Goal: Information Seeking & Learning: Find specific page/section

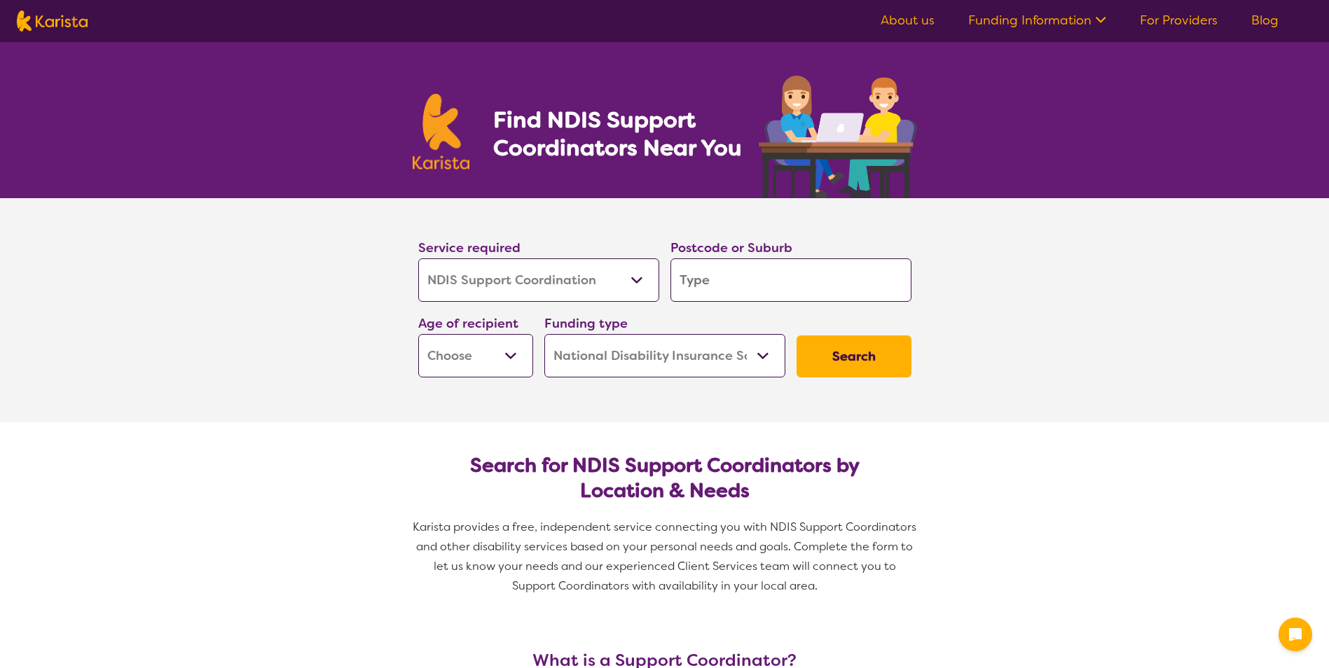
select select "NDIS Support Coordination"
select select "NDIS"
select select "NDIS Support Coordination"
select select "NDIS"
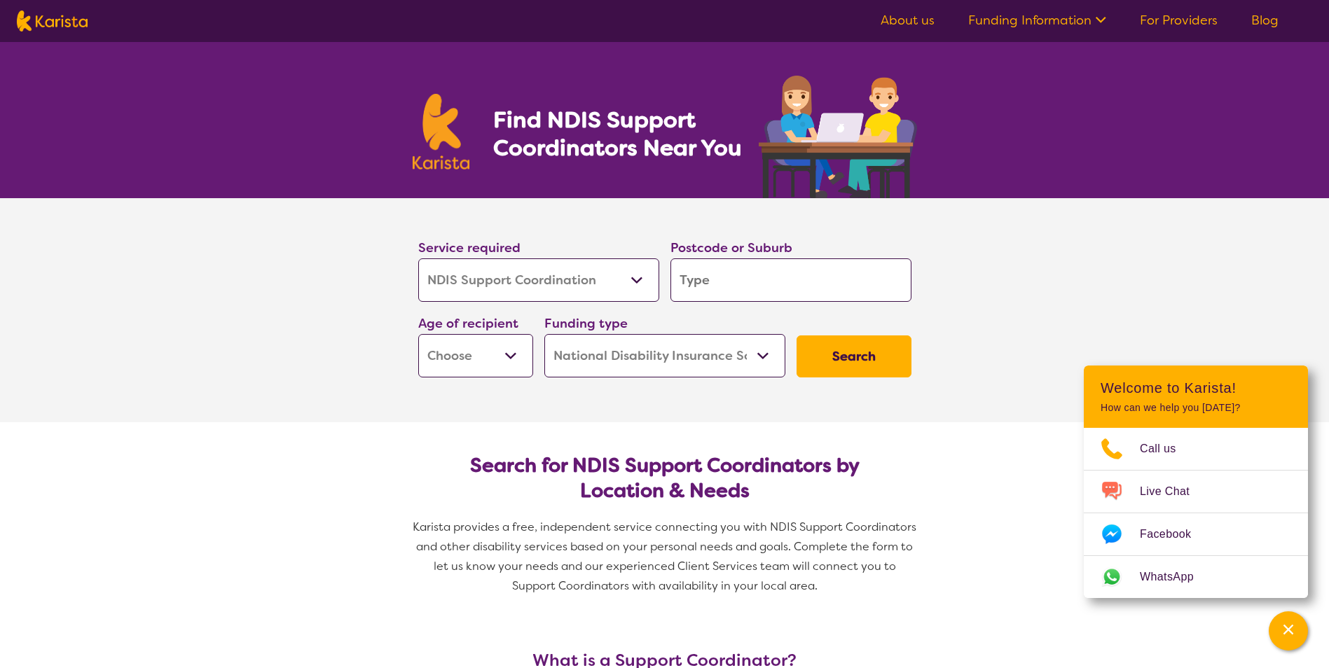
click at [695, 276] on input "search" at bounding box center [790, 279] width 241 height 43
type input "4"
type input "41"
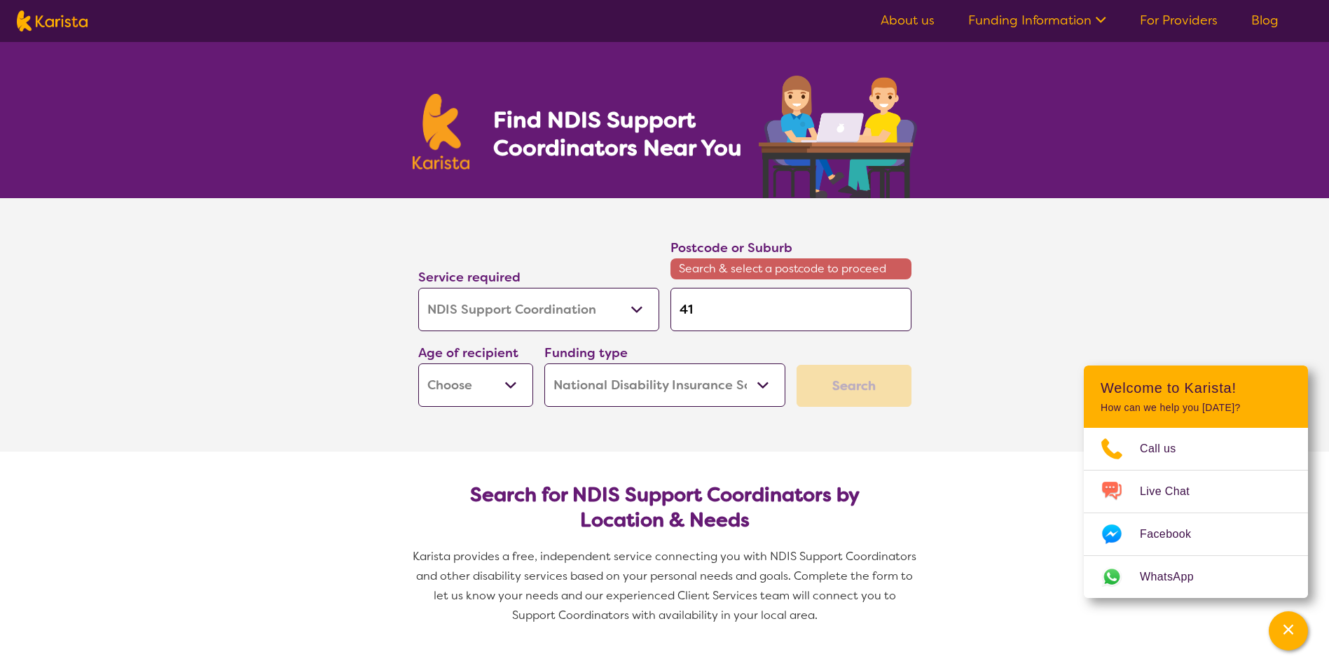
type input "412"
type input "4122"
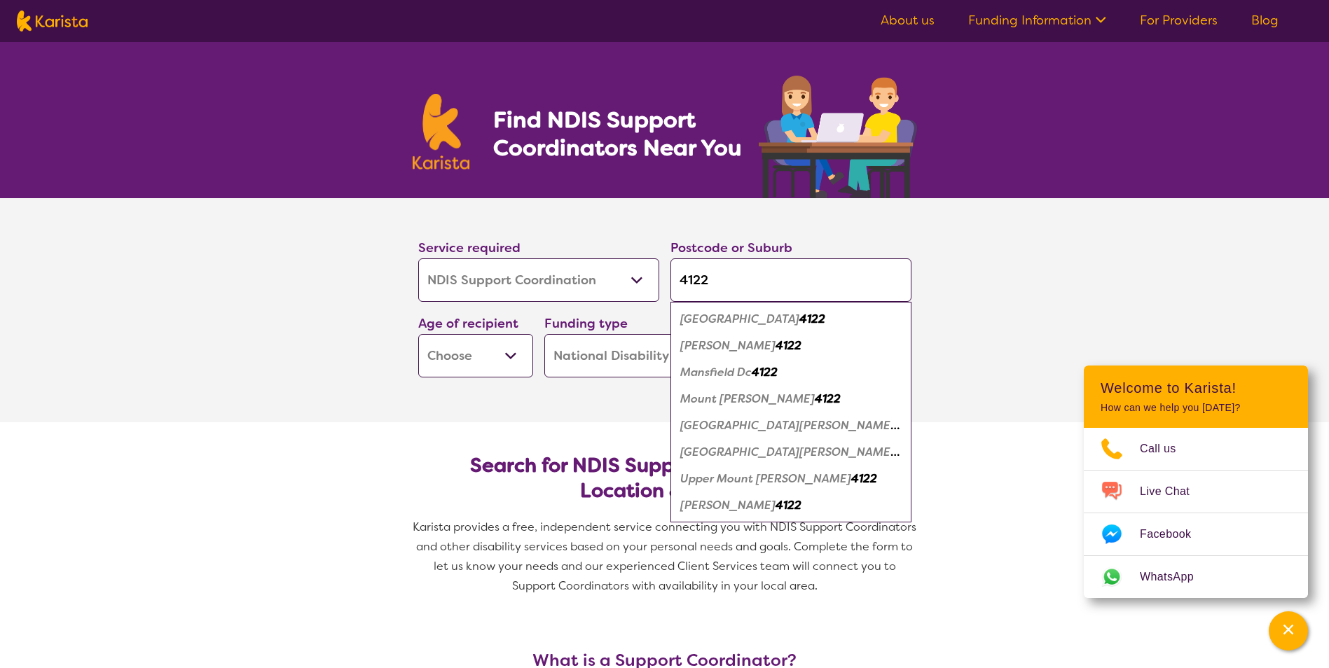
type input "4122"
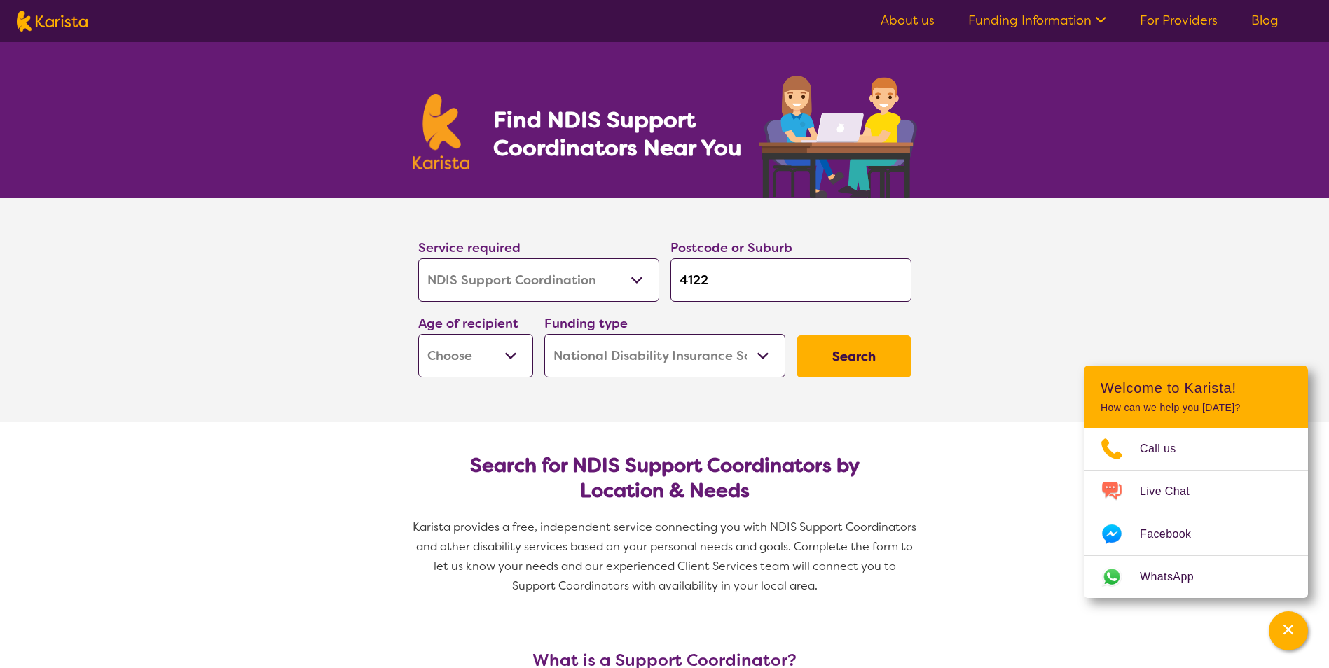
click at [509, 354] on select "Early Childhood - 0 to 9 Child - 10 to 11 Adolescent - 12 to 17 Adult - 18 to 6…" at bounding box center [475, 355] width 115 height 43
select select "AD"
click at [418, 334] on select "Early Childhood - 0 to 9 Child - 10 to 11 Adolescent - 12 to 17 Adult - 18 to 6…" at bounding box center [475, 355] width 115 height 43
select select "AD"
click at [824, 357] on button "Search" at bounding box center [853, 357] width 115 height 42
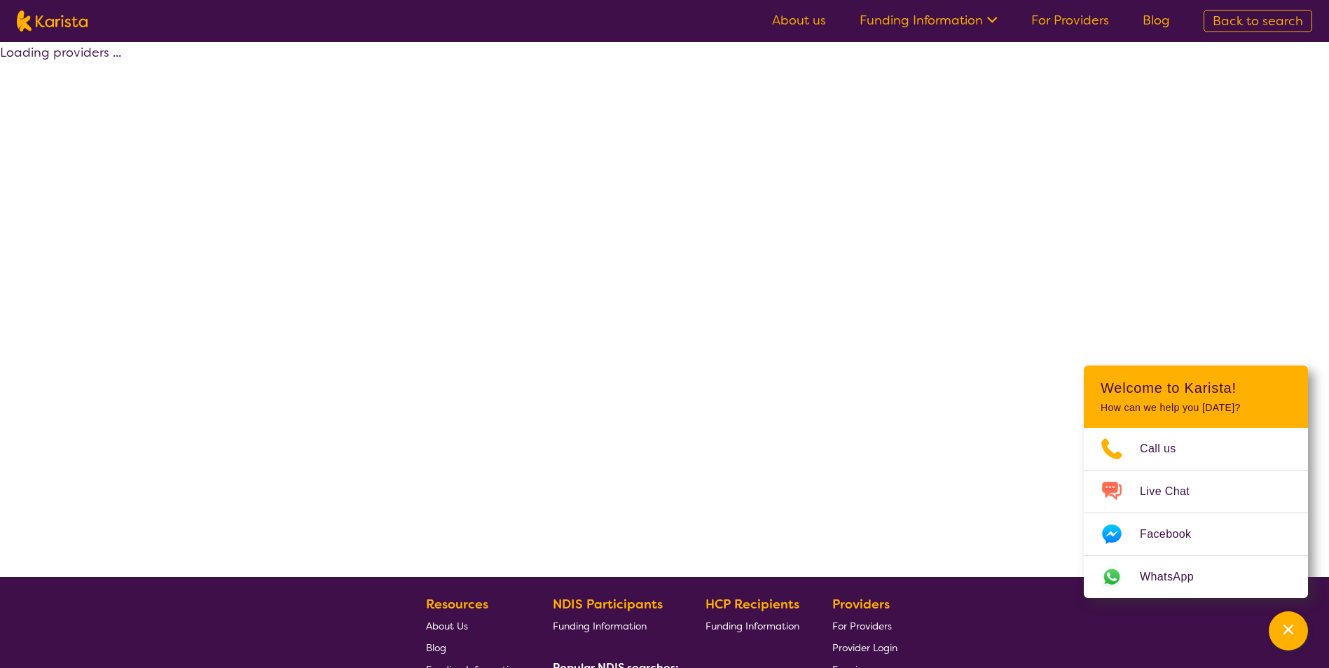
select select "by_score"
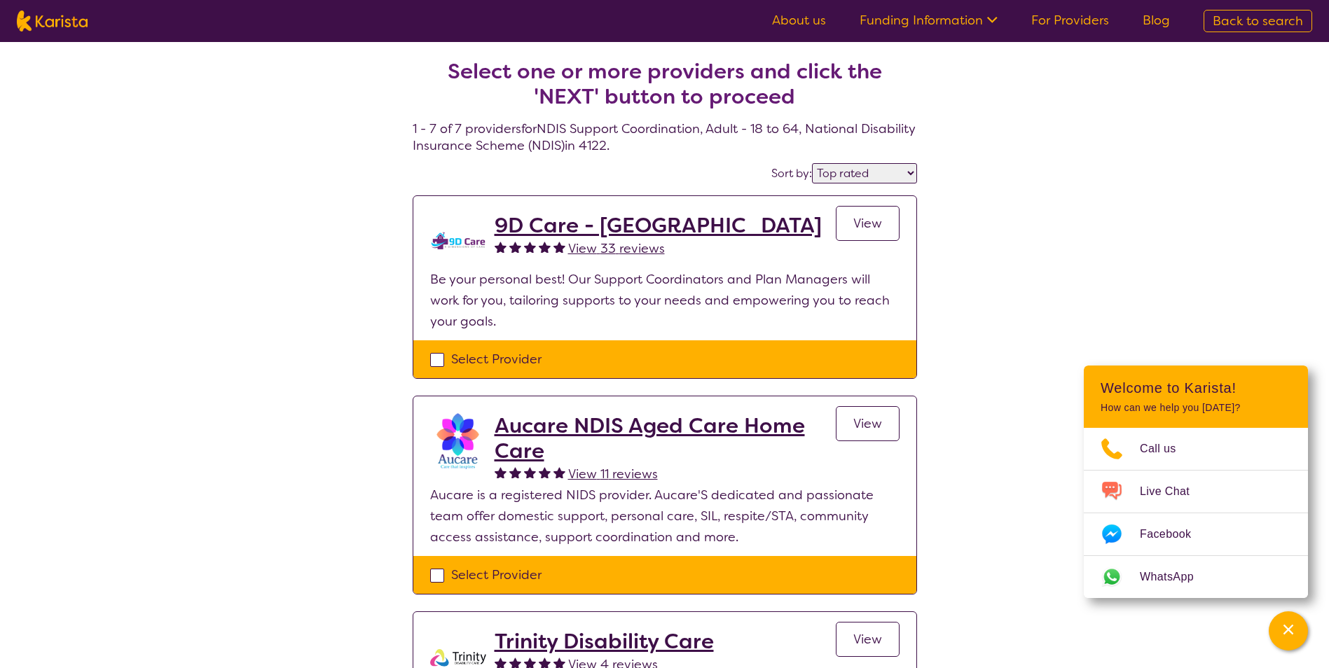
click at [565, 227] on h2 "9D Care - [GEOGRAPHIC_DATA]" at bounding box center [658, 225] width 327 height 25
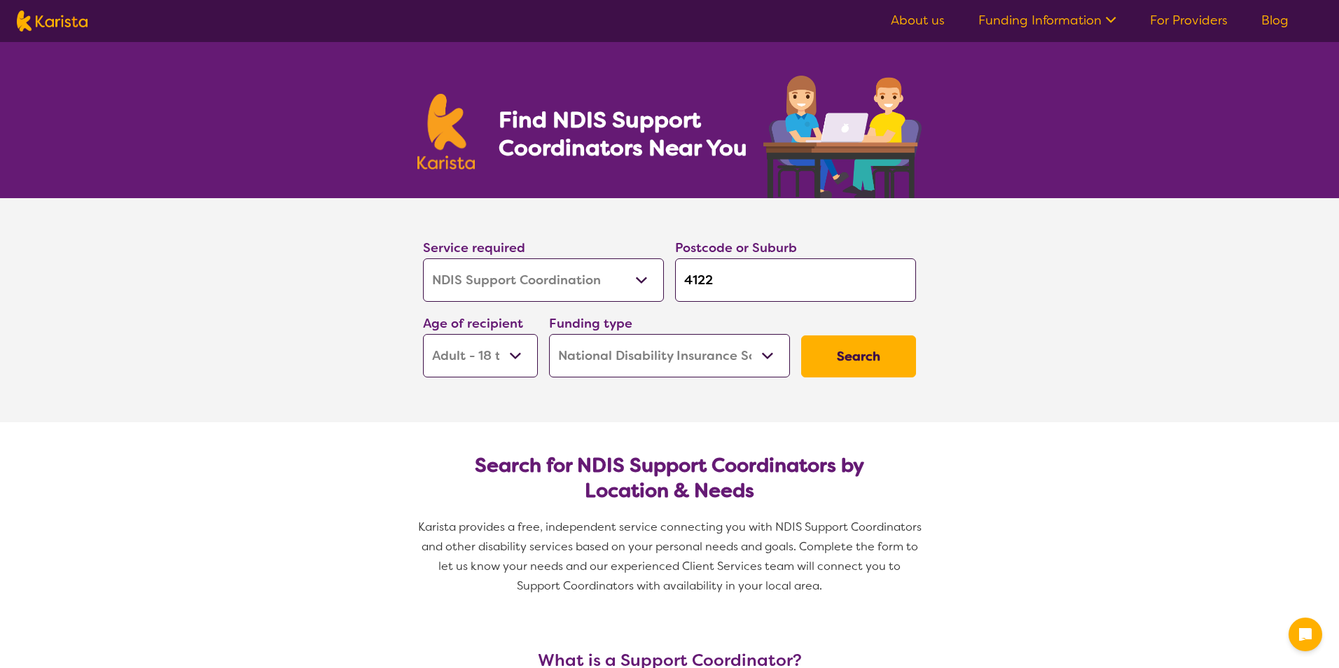
select select "NDIS Support Coordination"
select select "AD"
select select "NDIS"
select select "NDIS Support Coordination"
select select "AD"
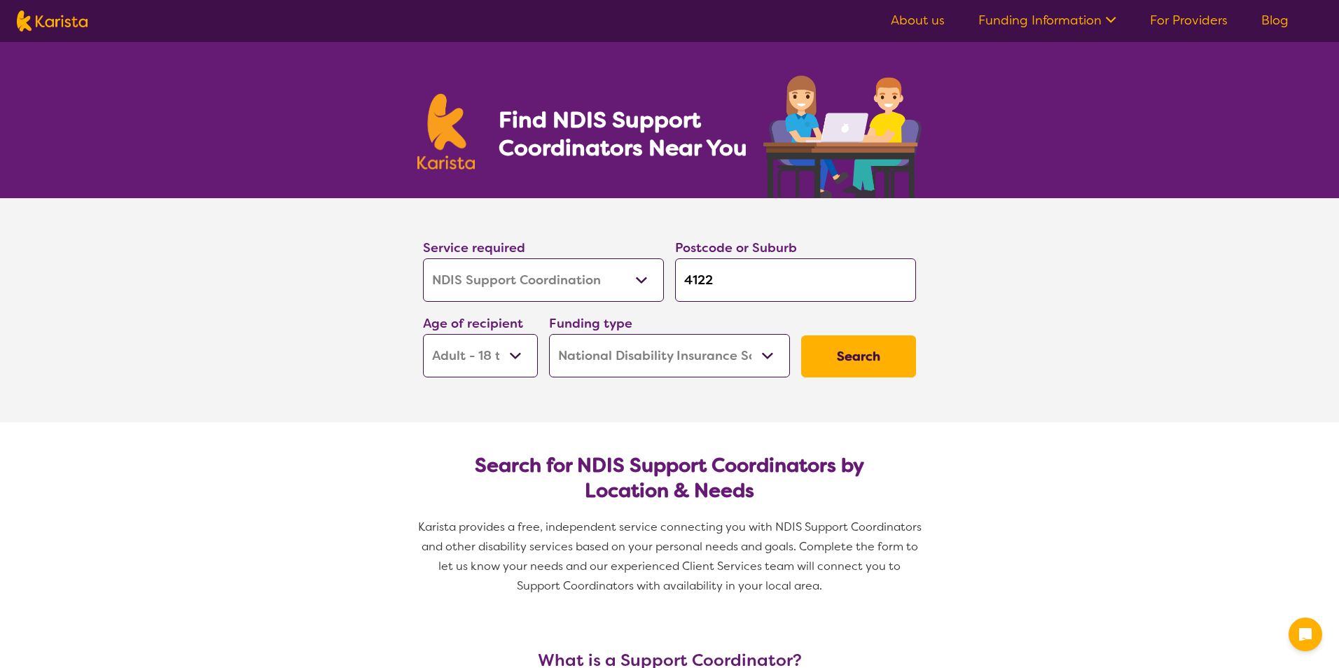
select select "NDIS"
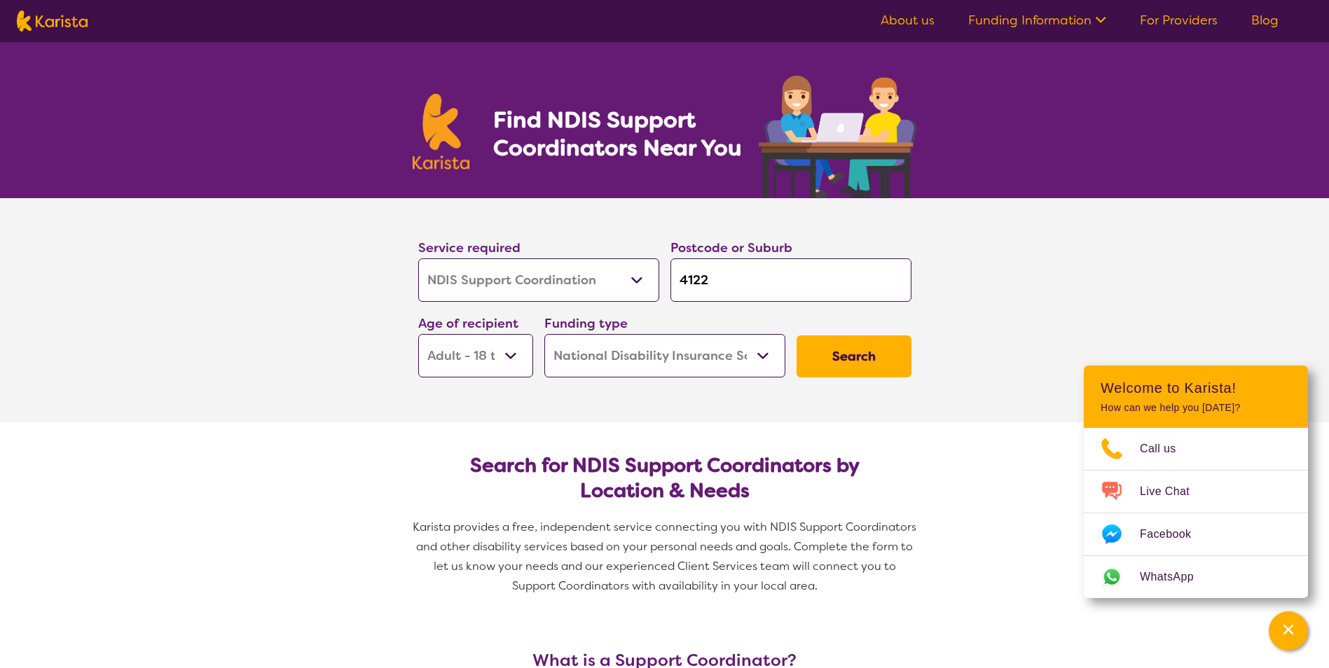
click at [850, 357] on button "Search" at bounding box center [853, 357] width 115 height 42
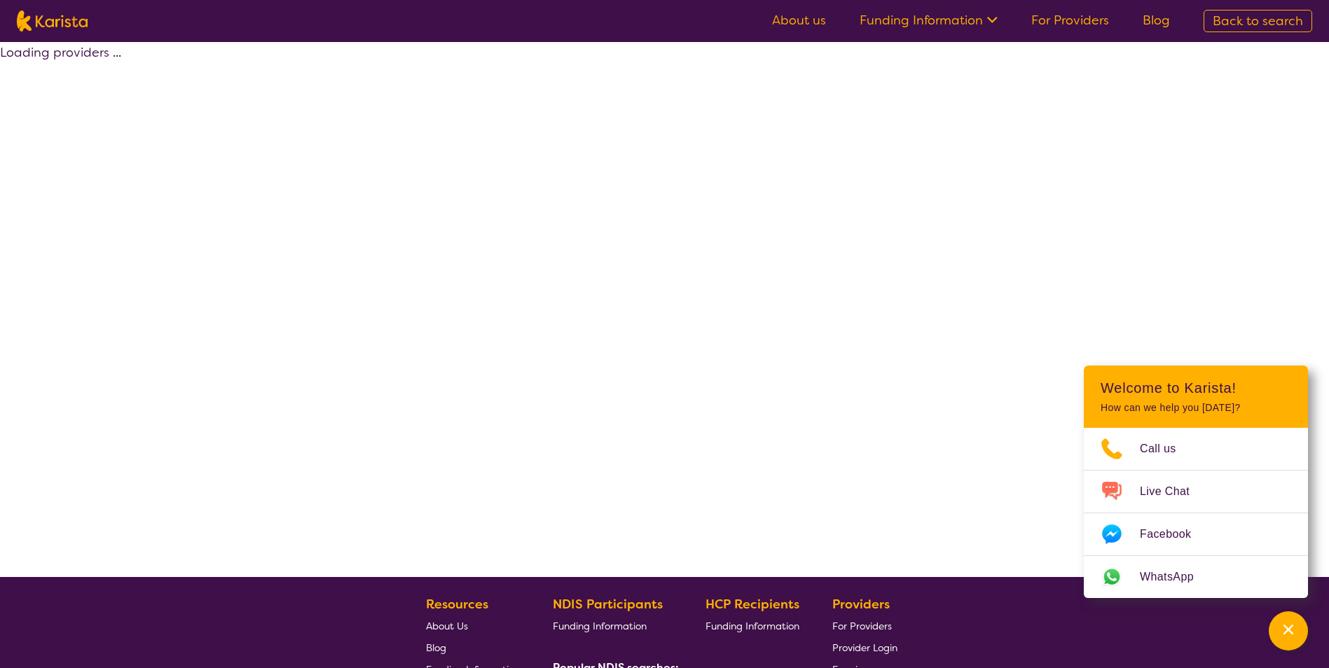
select select "by_score"
